Goal: Complete application form

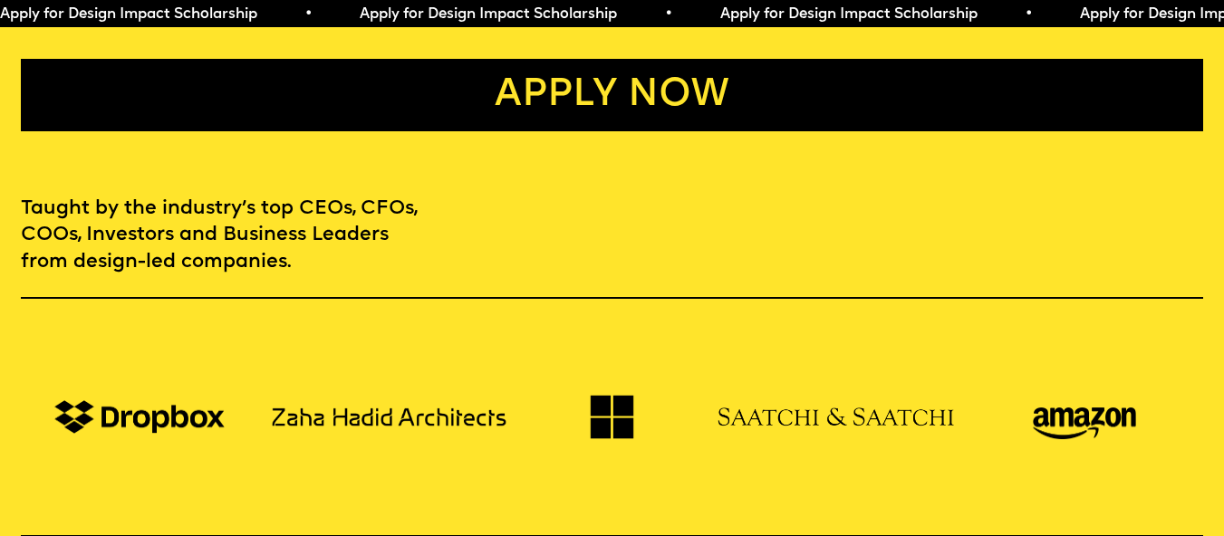
scroll to position [1079, 0]
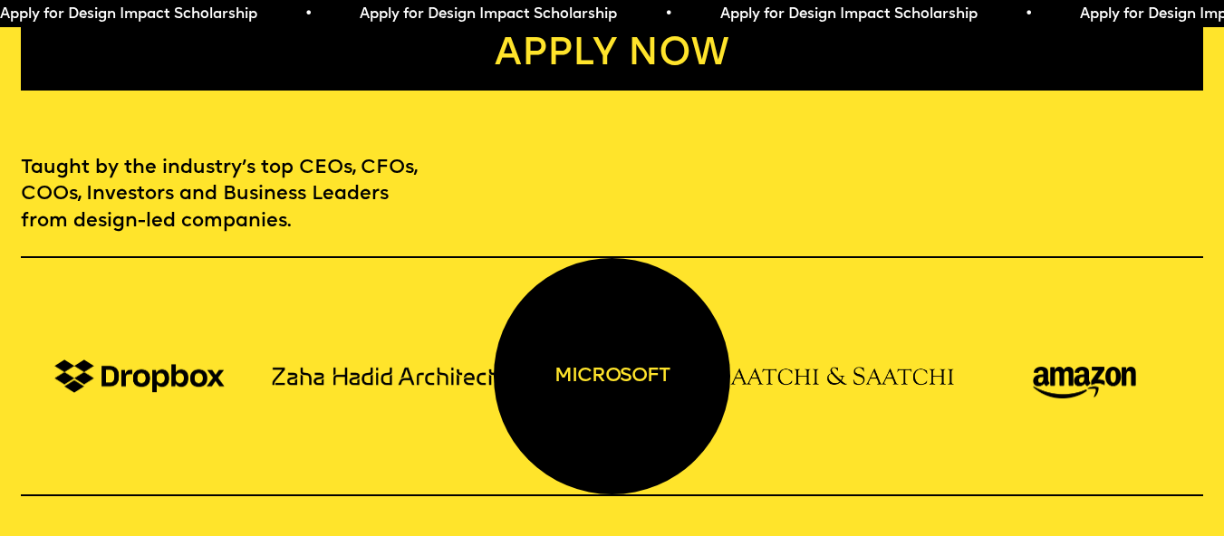
click at [631, 362] on div "microsoft" at bounding box center [612, 376] width 237 height 237
click at [629, 362] on div "microsoft" at bounding box center [612, 376] width 237 height 237
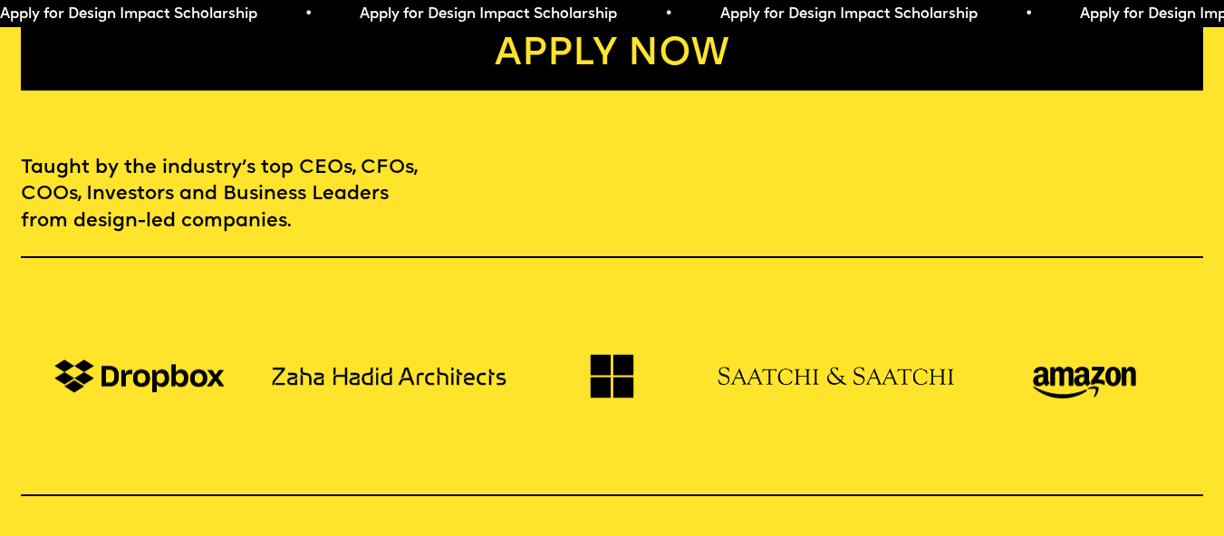
click at [845, 10] on span "Apply for Design Impact Scholarship • Apply for Design Impact Scholarship • App…" at bounding box center [900, 14] width 1801 height 14
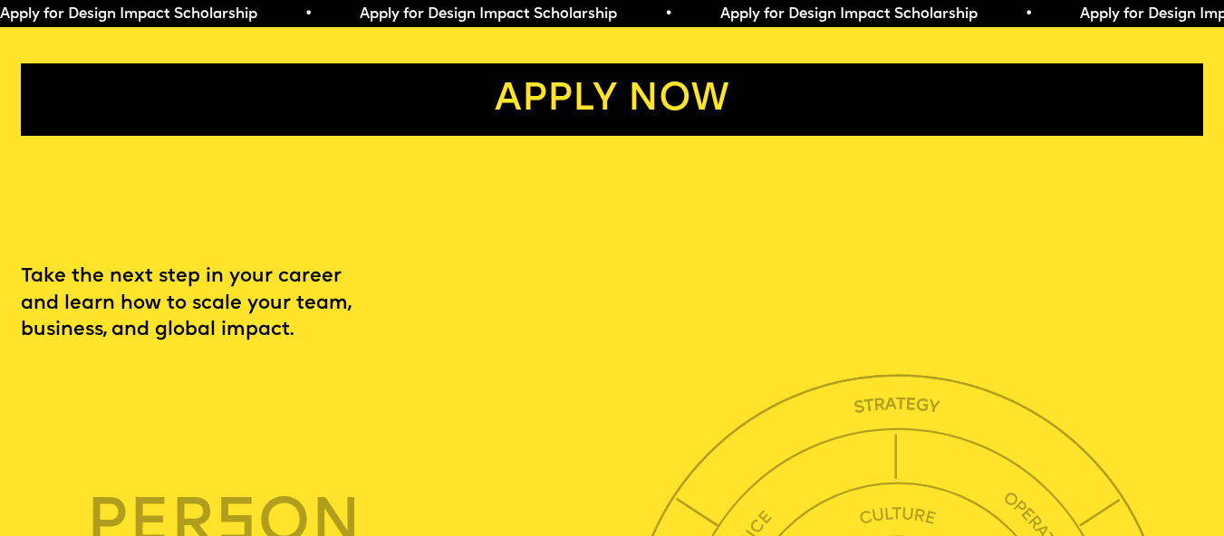
click at [657, 136] on link "Apply now" at bounding box center [612, 99] width 1182 height 72
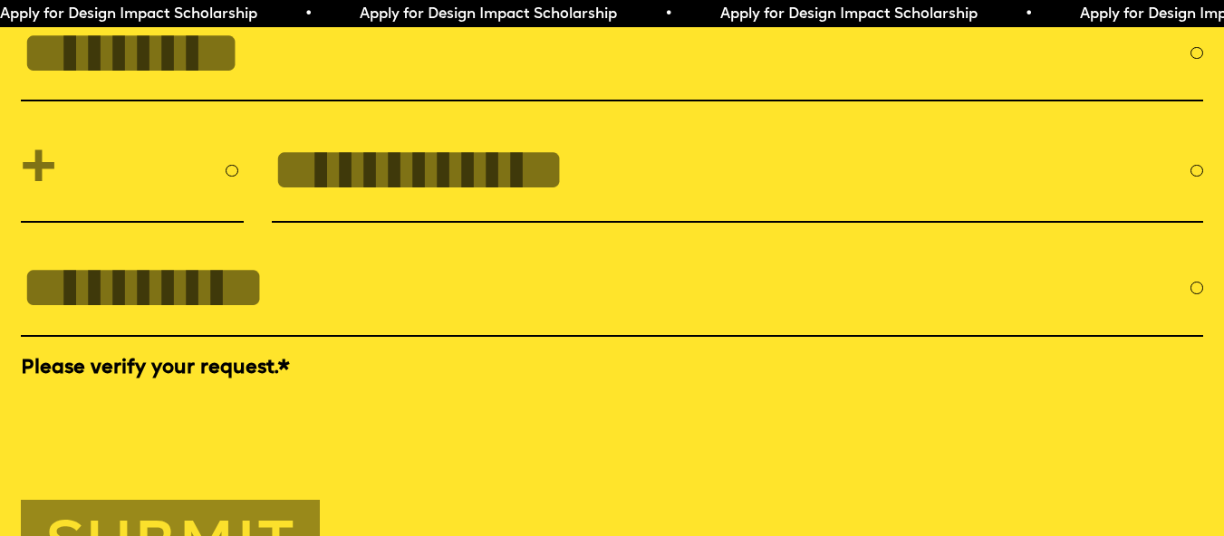
scroll to position [5712, 0]
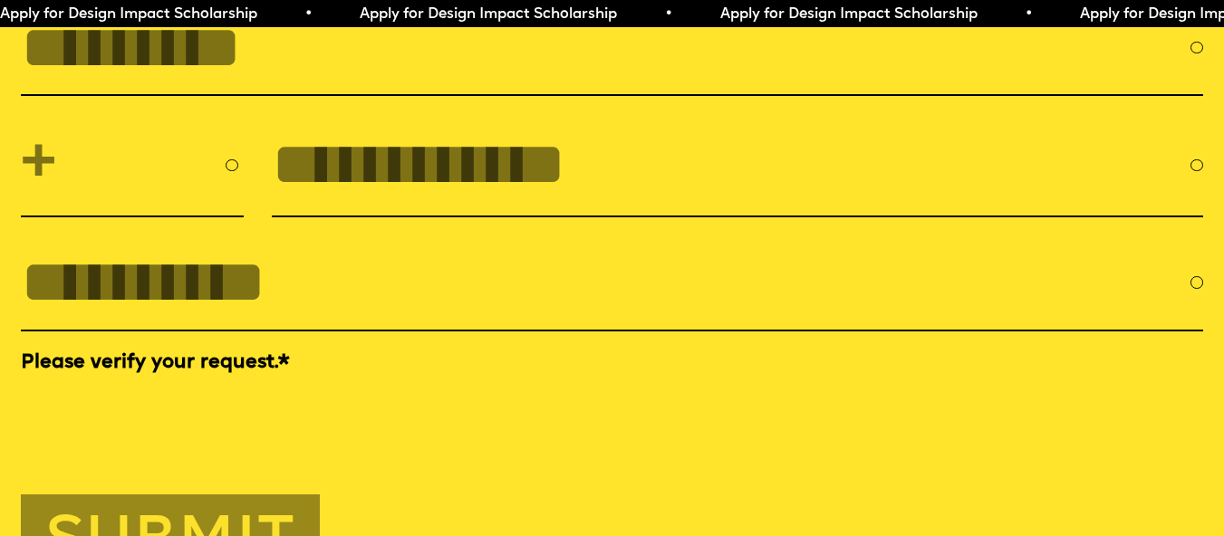
click at [353, 15] on span "Apply for Design Impact Scholarship • Apply for Design Impact Scholarship • App…" at bounding box center [900, 14] width 1801 height 14
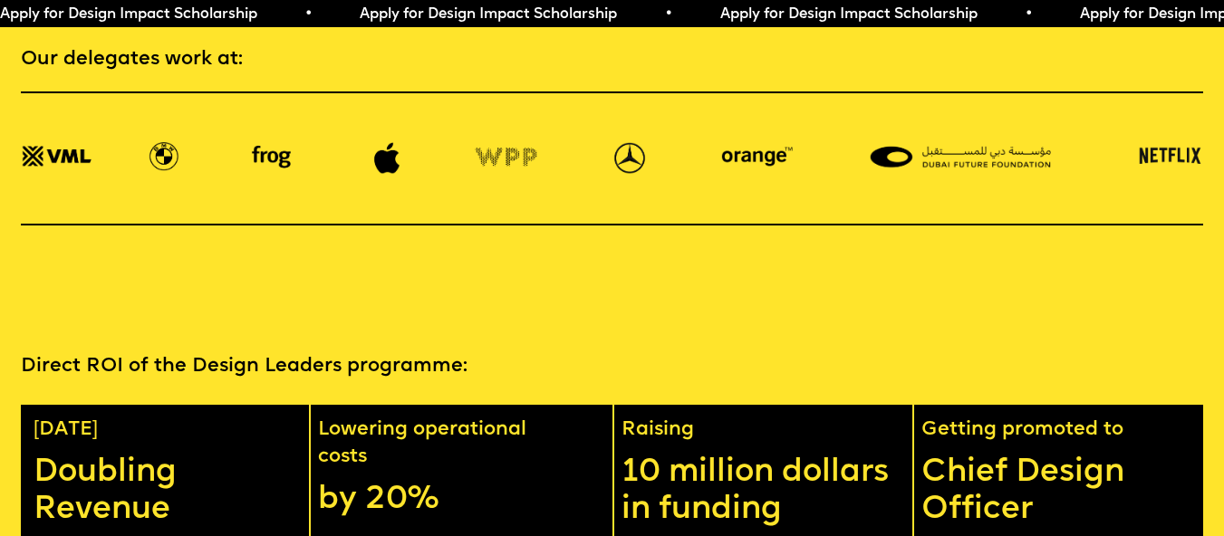
scroll to position [2295, 0]
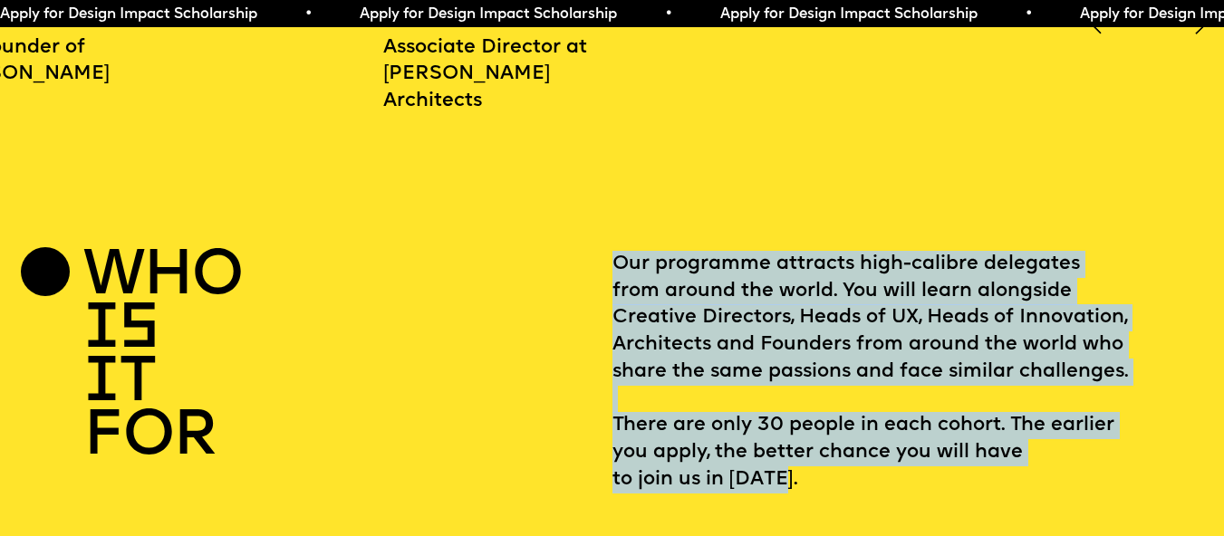
drag, startPoint x: 613, startPoint y: 264, endPoint x: 1010, endPoint y: 505, distance: 463.6
click at [1010, 493] on p "Our programme attracts high-calibre delegates from around the world. You will l…" at bounding box center [908, 372] width 591 height 242
